Goal: Task Accomplishment & Management: Use online tool/utility

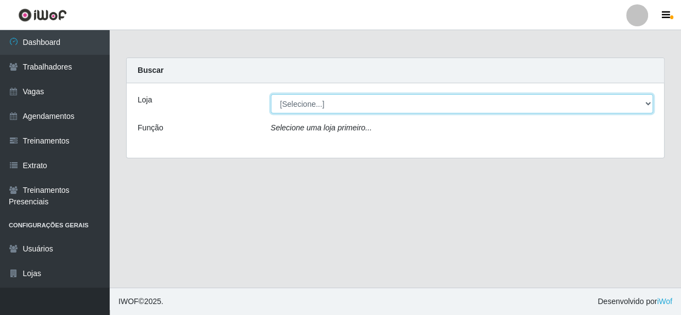
click at [343, 103] on select "[Selecione...] Rede Compras - CD Logistica" at bounding box center [462, 103] width 383 height 19
select select "429"
click at [271, 94] on select "[Selecione...] Rede Compras - CD Logistica" at bounding box center [462, 103] width 383 height 19
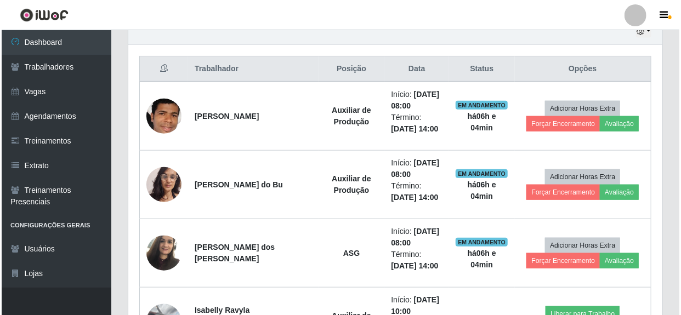
scroll to position [449, 0]
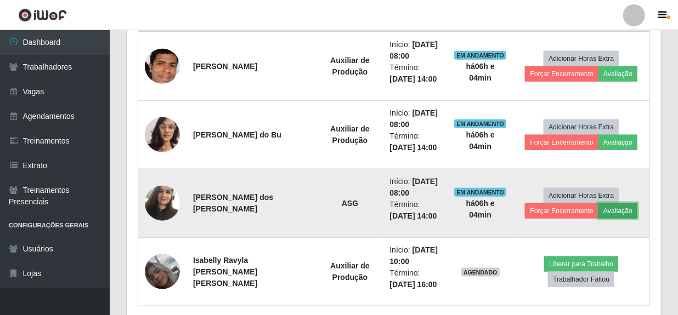
click at [612, 214] on button "Avaliação" at bounding box center [618, 211] width 39 height 15
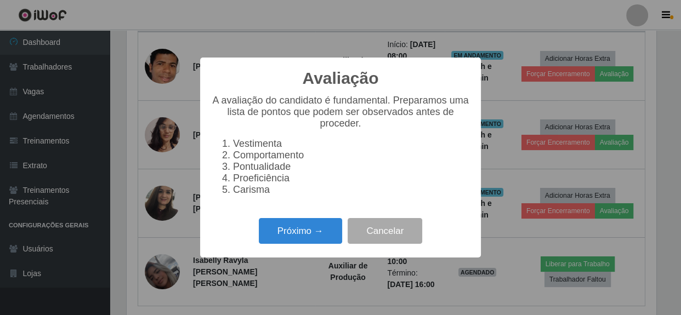
scroll to position [228, 529]
click at [315, 241] on button "Próximo →" at bounding box center [300, 231] width 83 height 26
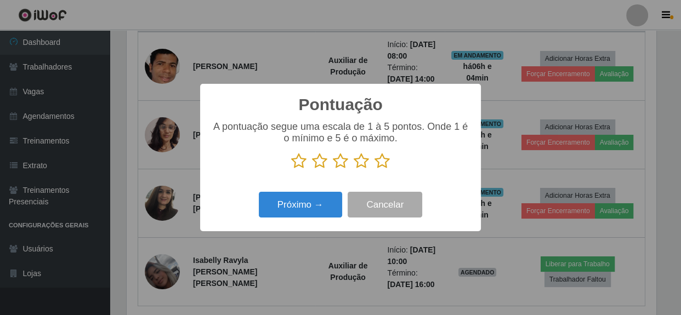
click at [385, 165] on icon at bounding box center [382, 161] width 15 height 16
click at [375, 170] on input "radio" at bounding box center [375, 170] width 0 height 0
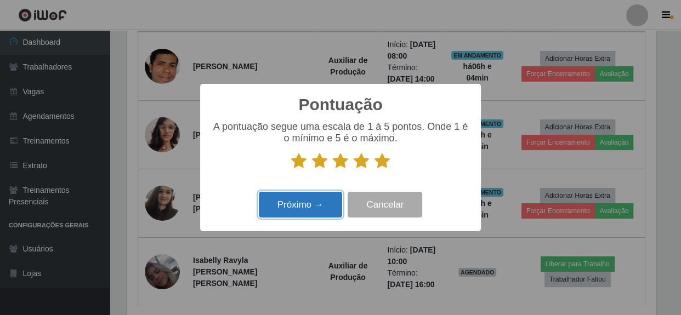
click at [310, 203] on button "Próximo →" at bounding box center [300, 205] width 83 height 26
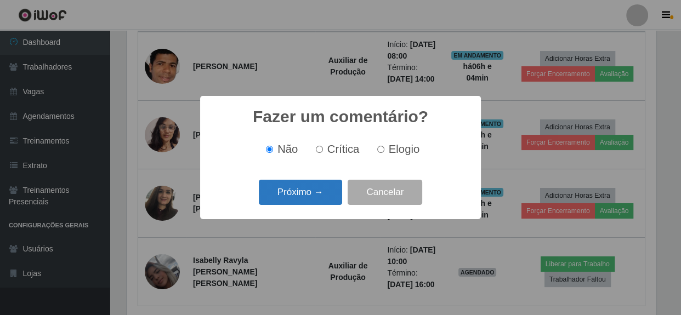
click at [309, 203] on button "Próximo →" at bounding box center [300, 193] width 83 height 26
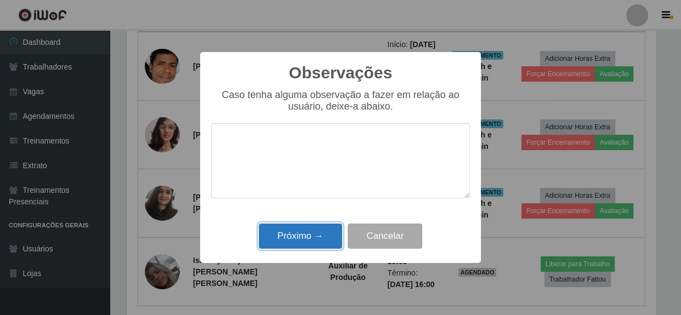
click at [309, 236] on button "Próximo →" at bounding box center [300, 237] width 83 height 26
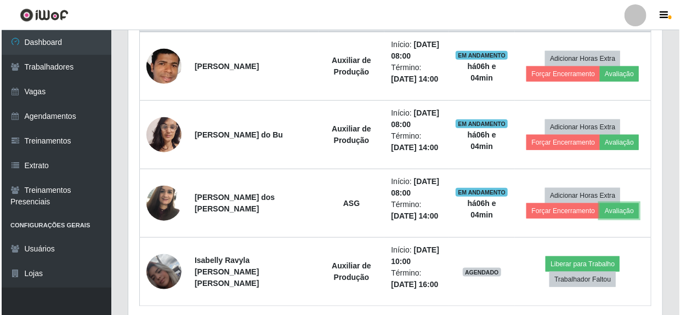
scroll to position [228, 534]
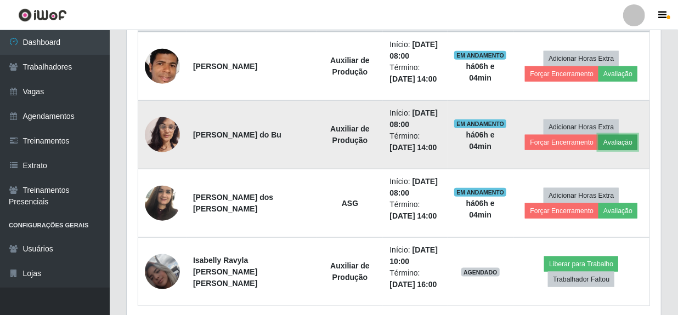
click at [606, 141] on button "Avaliação" at bounding box center [618, 142] width 39 height 15
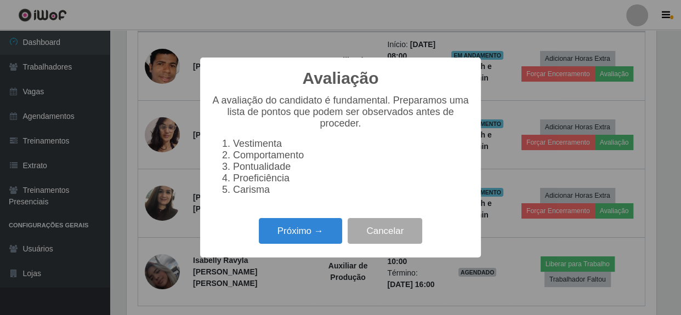
scroll to position [228, 529]
click at [300, 243] on button "Próximo →" at bounding box center [300, 231] width 83 height 26
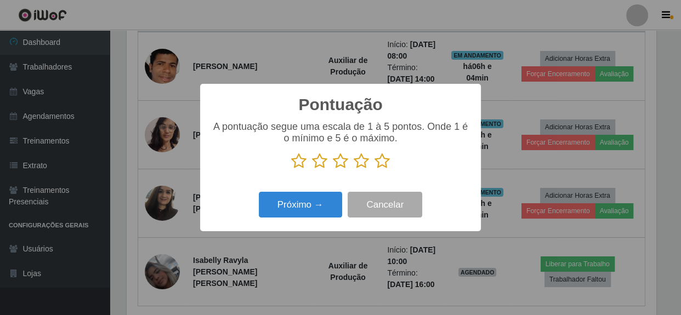
click at [381, 161] on icon at bounding box center [382, 161] width 15 height 16
click at [375, 170] on input "radio" at bounding box center [375, 170] width 0 height 0
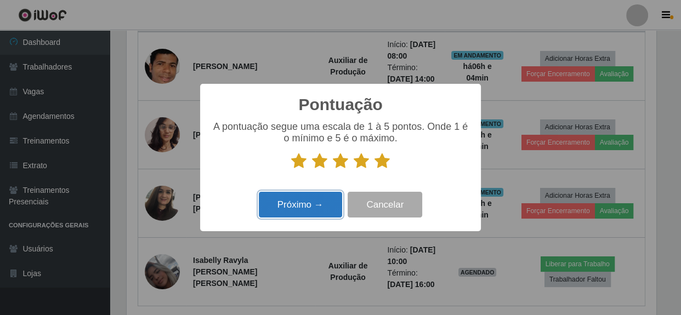
click at [290, 210] on button "Próximo →" at bounding box center [300, 205] width 83 height 26
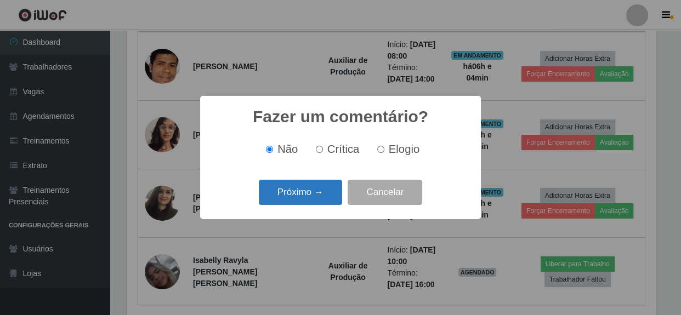
click at [291, 195] on button "Próximo →" at bounding box center [300, 193] width 83 height 26
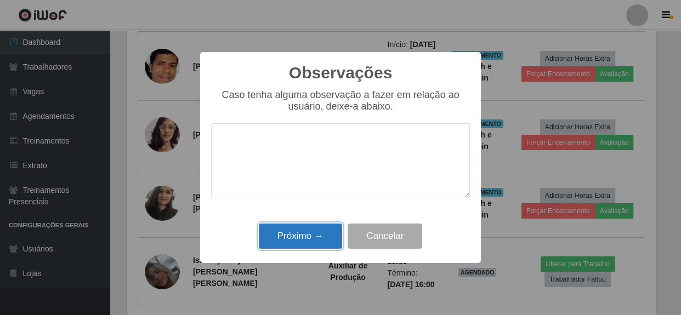
click at [313, 230] on button "Próximo →" at bounding box center [300, 237] width 83 height 26
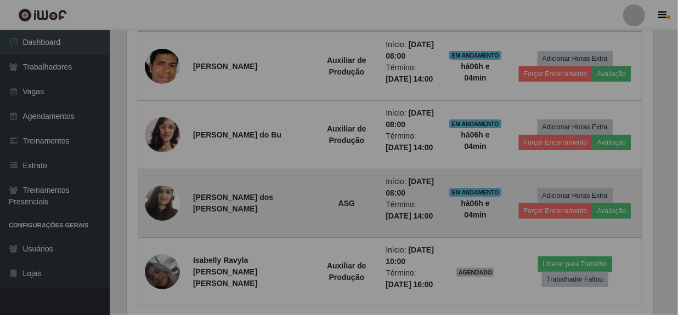
scroll to position [228, 534]
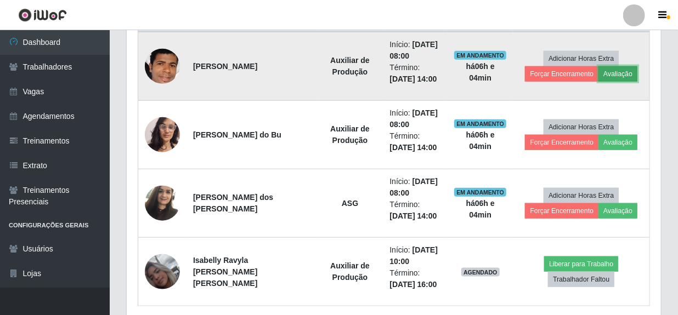
click at [611, 74] on button "Avaliação" at bounding box center [618, 73] width 39 height 15
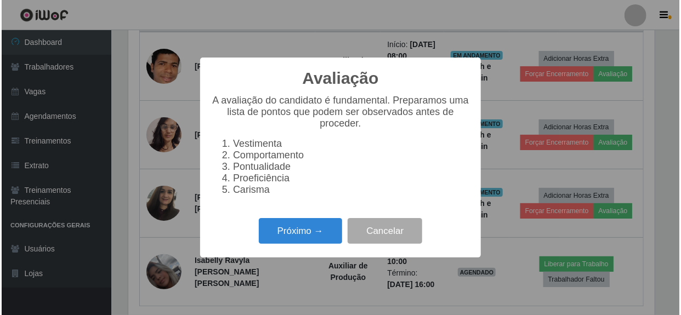
scroll to position [228, 529]
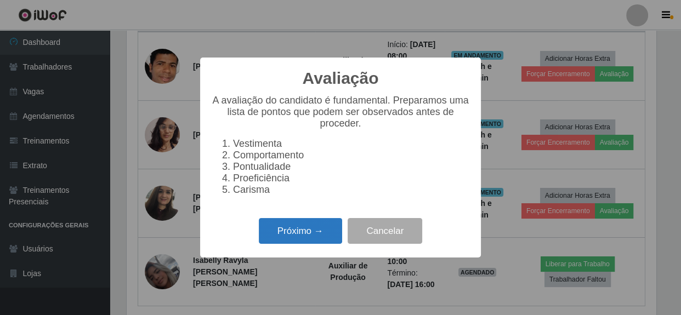
click at [296, 240] on button "Próximo →" at bounding box center [300, 231] width 83 height 26
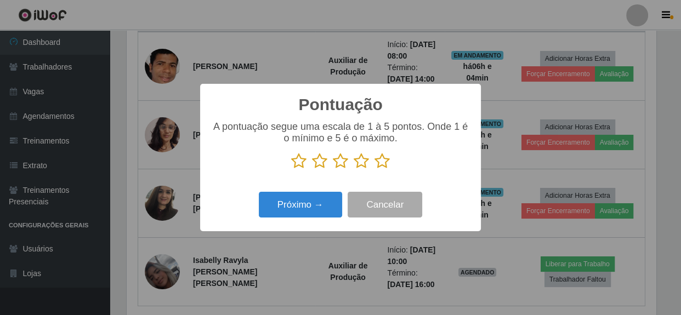
scroll to position [548442, 548139]
click at [381, 161] on icon at bounding box center [382, 161] width 15 height 16
click at [375, 170] on input "radio" at bounding box center [375, 170] width 0 height 0
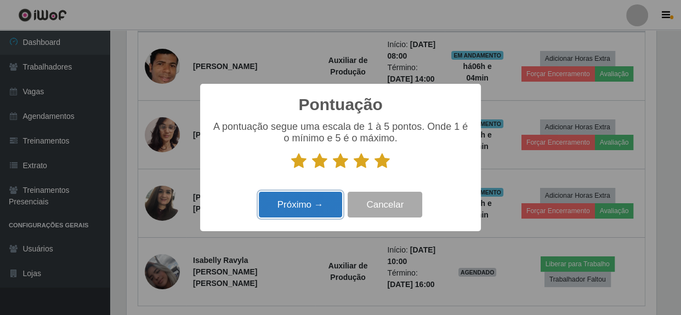
click at [296, 210] on button "Próximo →" at bounding box center [300, 205] width 83 height 26
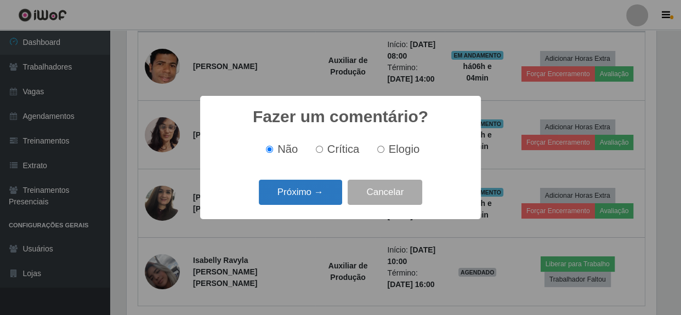
click at [289, 194] on button "Próximo →" at bounding box center [300, 193] width 83 height 26
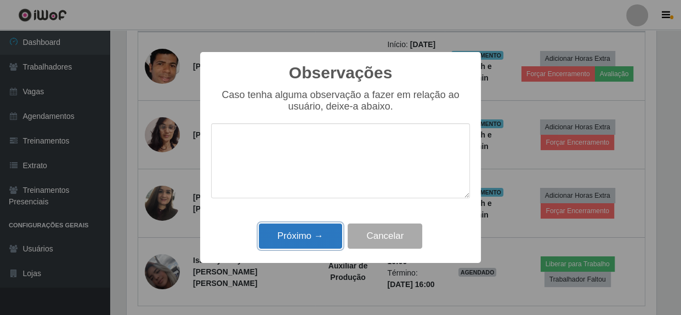
click at [297, 244] on button "Próximo →" at bounding box center [300, 237] width 83 height 26
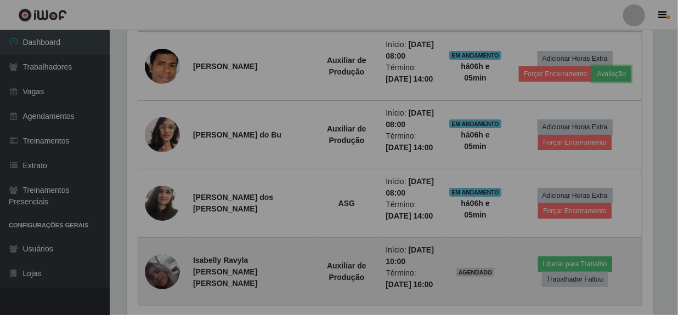
scroll to position [228, 534]
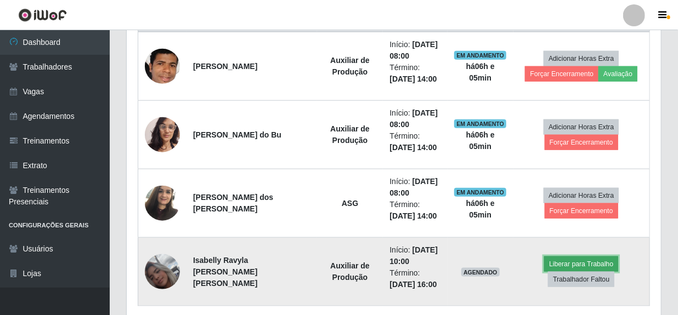
click at [567, 265] on button "Liberar para Trabalho" at bounding box center [581, 264] width 74 height 15
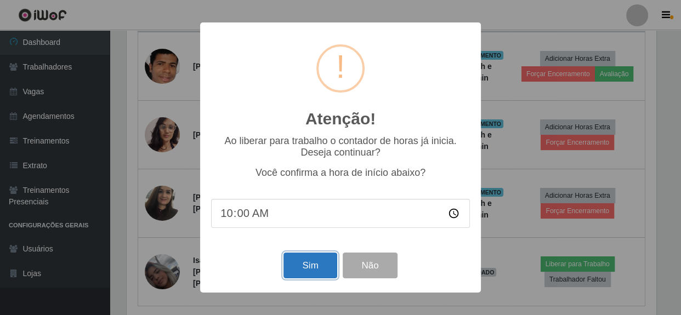
click at [297, 262] on button "Sim" at bounding box center [310, 266] width 53 height 26
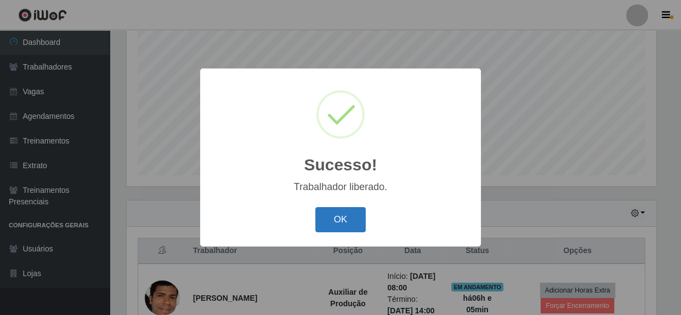
click at [352, 226] on button "OK" at bounding box center [340, 220] width 51 height 26
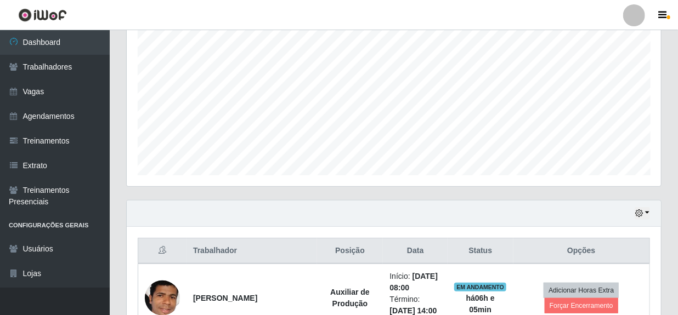
scroll to position [0, 0]
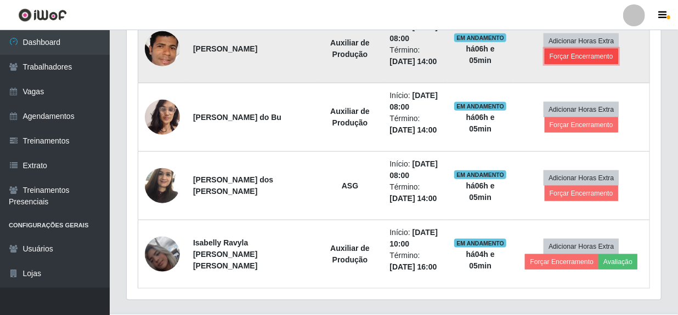
click at [576, 58] on button "Forçar Encerramento" at bounding box center [582, 56] width 74 height 15
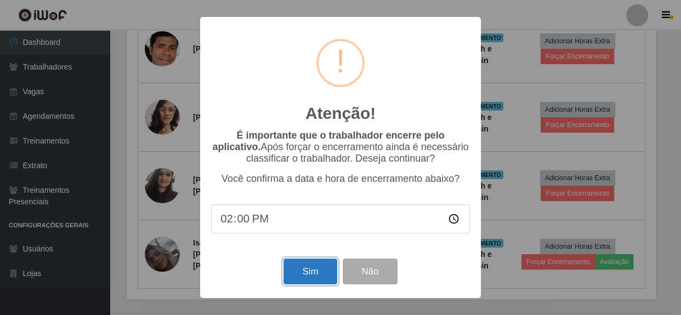
click at [294, 281] on button "Sim" at bounding box center [310, 272] width 53 height 26
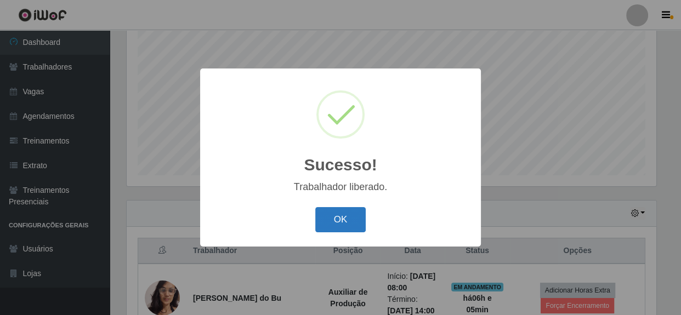
click at [329, 217] on button "OK" at bounding box center [340, 220] width 51 height 26
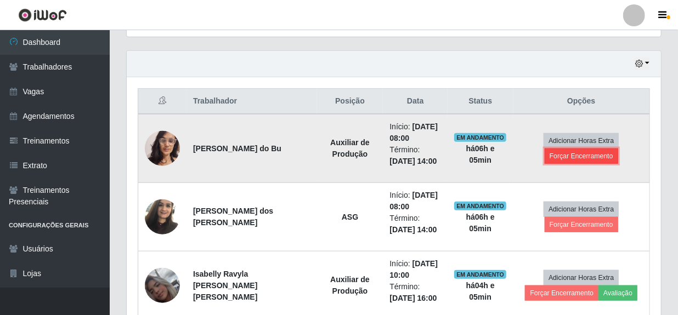
click at [562, 155] on button "Forçar Encerramento" at bounding box center [582, 156] width 74 height 15
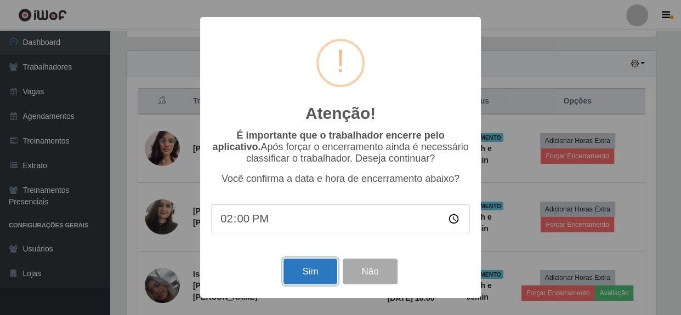
click at [317, 272] on button "Sim" at bounding box center [310, 272] width 53 height 26
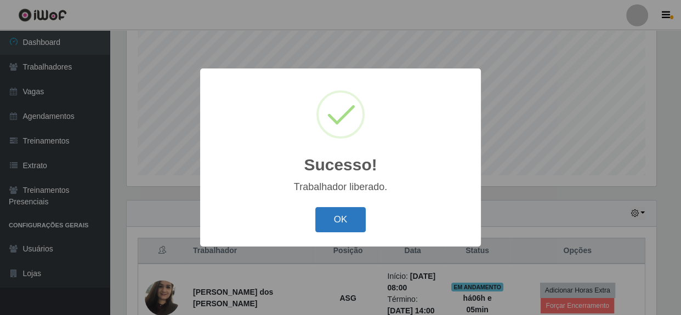
click at [348, 225] on button "OK" at bounding box center [340, 220] width 51 height 26
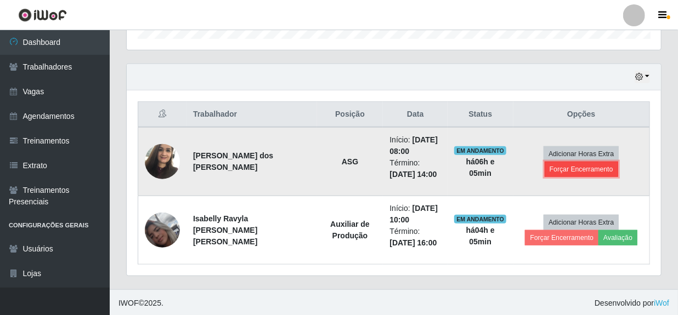
click at [563, 171] on button "Forçar Encerramento" at bounding box center [582, 169] width 74 height 15
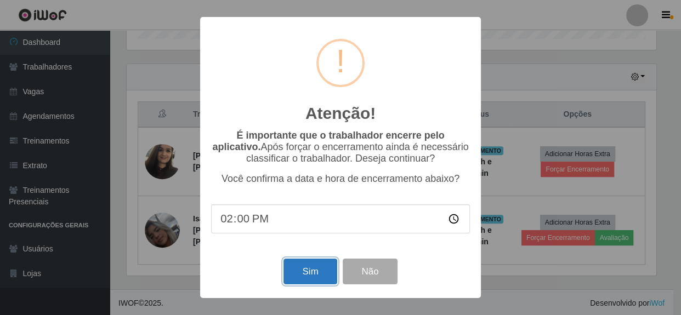
click at [315, 274] on button "Sim" at bounding box center [310, 272] width 53 height 26
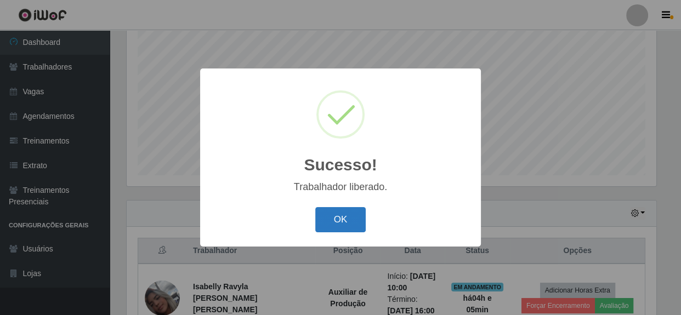
click at [332, 219] on button "OK" at bounding box center [340, 220] width 51 height 26
